Goal: Task Accomplishment & Management: Manage account settings

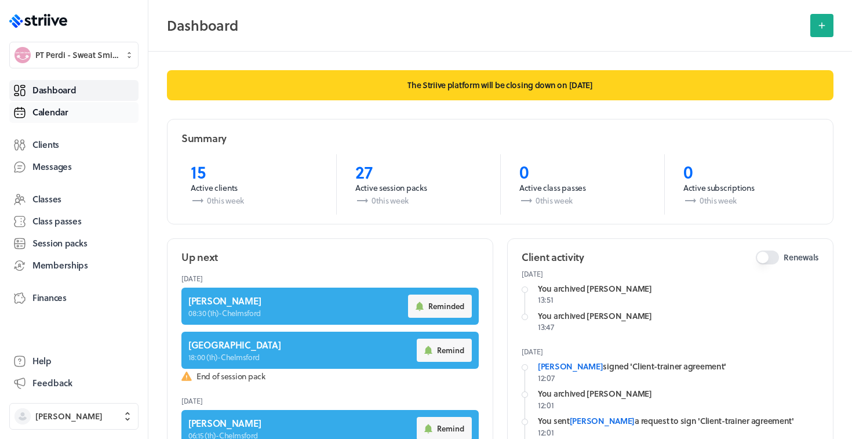
click at [54, 111] on span "Calendar" at bounding box center [50, 112] width 36 height 12
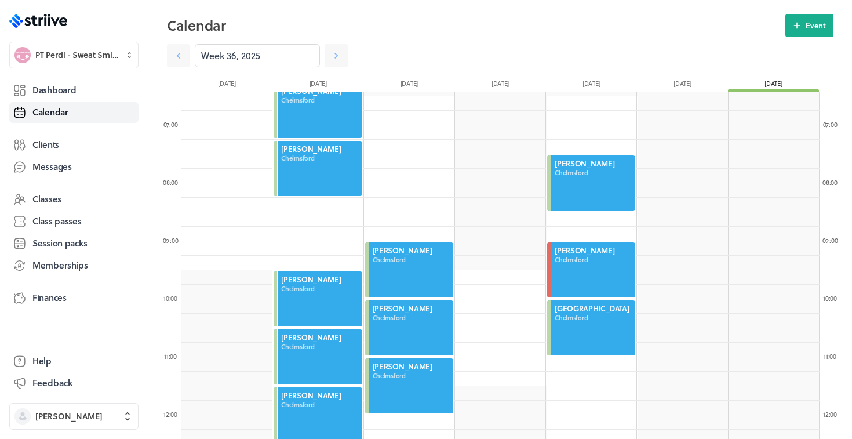
scroll to position [372, 0]
click at [337, 59] on icon at bounding box center [336, 56] width 12 height 12
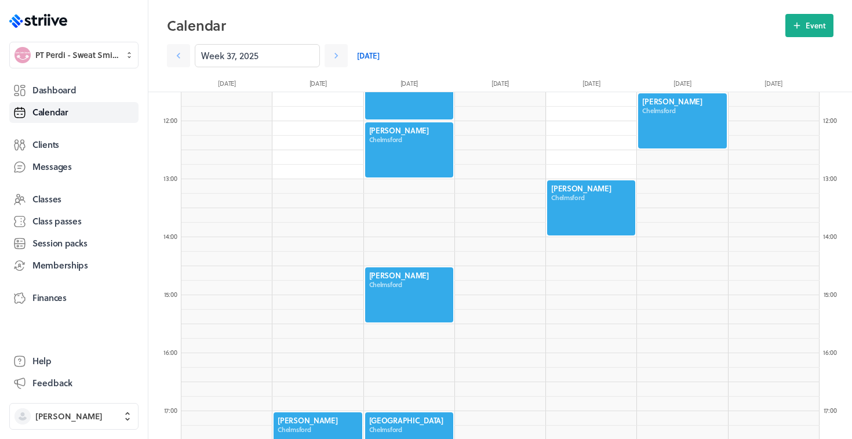
scroll to position [667, 0]
click at [577, 198] on div at bounding box center [591, 206] width 90 height 57
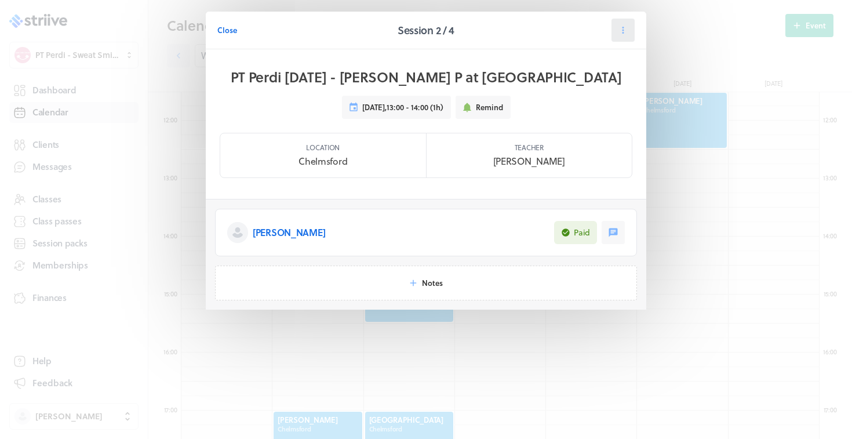
click at [615, 39] on button at bounding box center [622, 30] width 23 height 23
click at [608, 79] on span "Reschedule" at bounding box center [595, 80] width 40 height 10
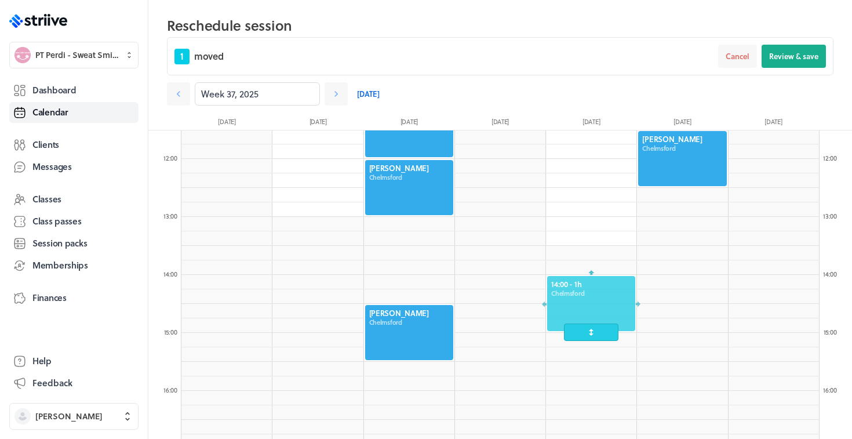
drag, startPoint x: 598, startPoint y: 236, endPoint x: 598, endPoint y: 294, distance: 57.9
click at [598, 294] on div at bounding box center [591, 303] width 90 height 57
click at [799, 65] on button "Review & save" at bounding box center [793, 56] width 64 height 23
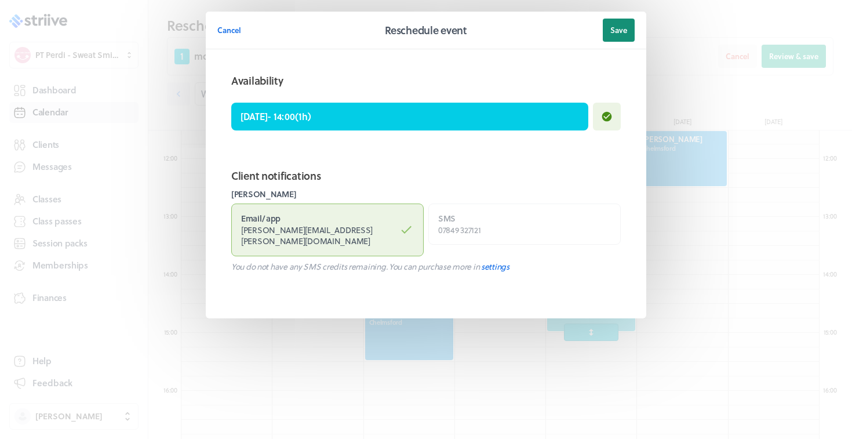
click at [623, 22] on button "Save" at bounding box center [619, 30] width 32 height 23
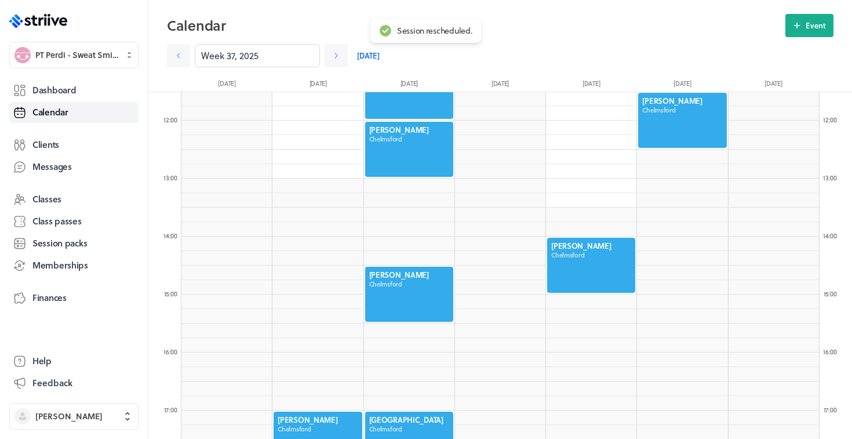
click at [89, 72] on div ".st0{fill:#006BFF;} .st1{fill:#0A121C;} .st2{fill:url(#SVGID_1_);} .st3{fill:ur…" at bounding box center [74, 219] width 148 height 439
click at [81, 78] on div "Dashboard Calendar Clients Messages Classes Class passes Session packs Membersh…" at bounding box center [73, 207] width 129 height 259
click at [79, 83] on link "Dashboard" at bounding box center [73, 90] width 129 height 21
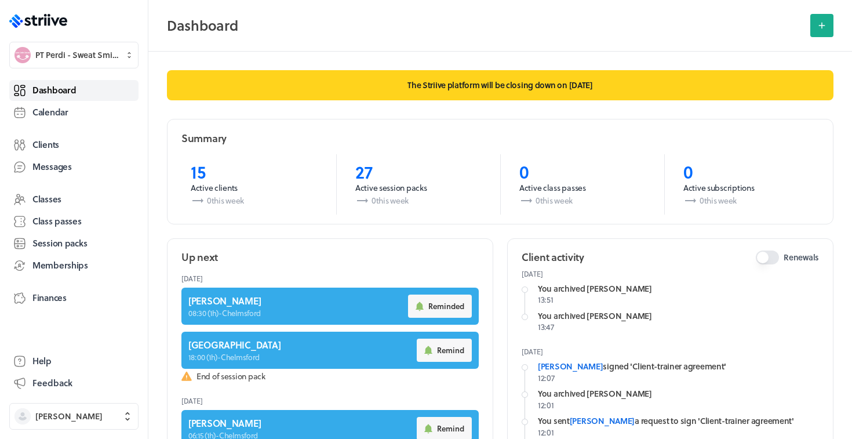
click at [72, 96] on span "Dashboard" at bounding box center [53, 90] width 43 height 12
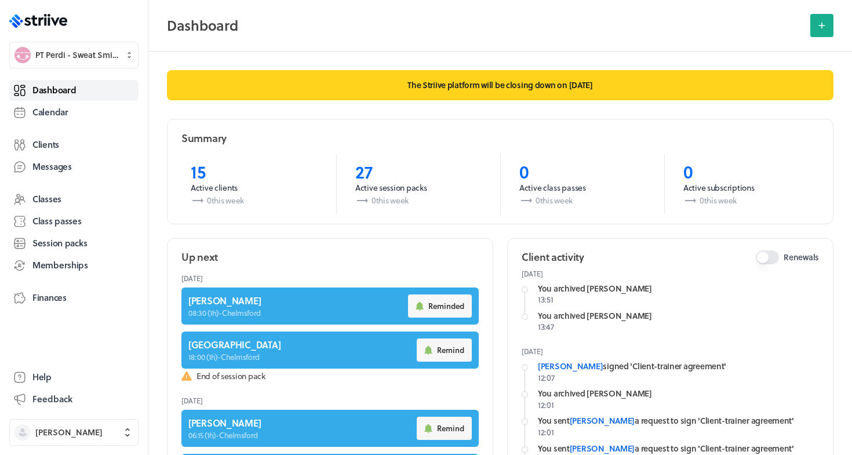
click at [78, 98] on link "Dashboard" at bounding box center [73, 90] width 129 height 21
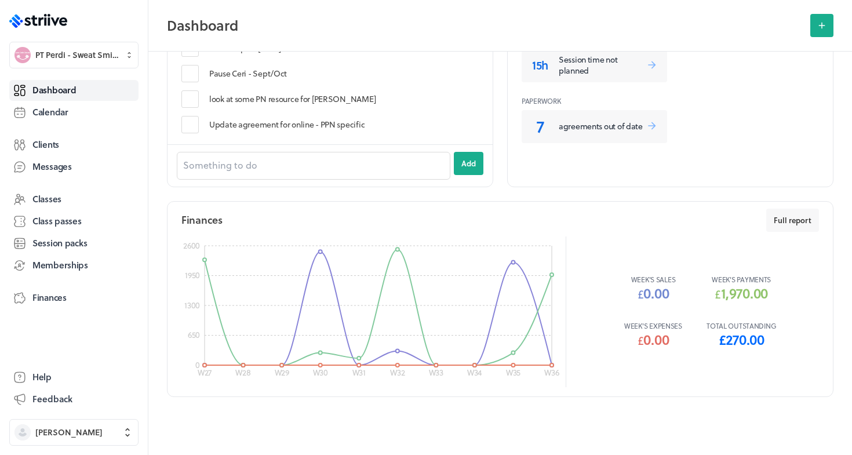
scroll to position [543, 0]
click at [189, 74] on label at bounding box center [191, 73] width 21 height 17
click at [0, 0] on input "checkbox" at bounding box center [0, 0] width 0 height 0
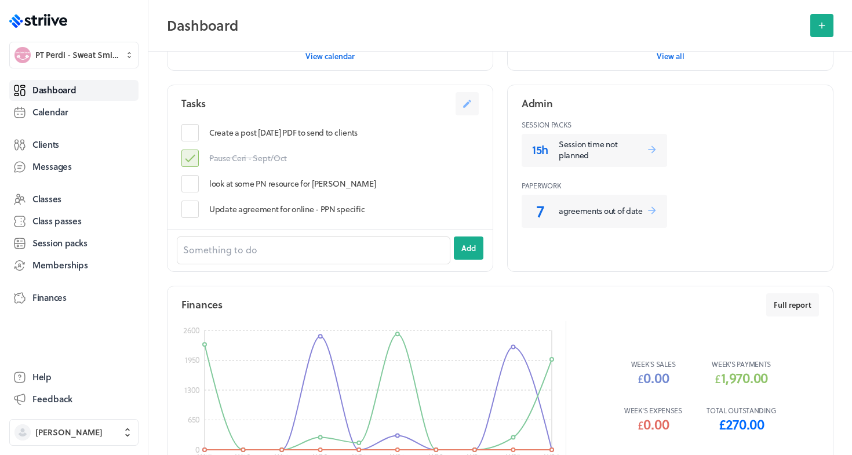
scroll to position [458, 0]
click at [78, 86] on link "Dashboard" at bounding box center [73, 90] width 129 height 21
